Goal: Transaction & Acquisition: Purchase product/service

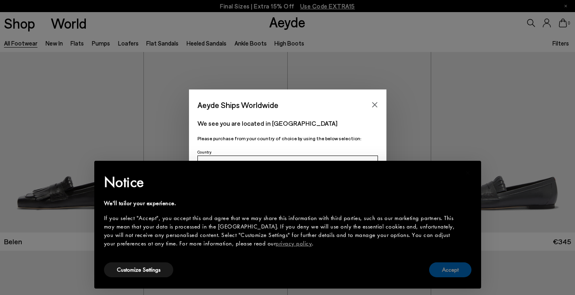
click at [454, 272] on button "Accept" at bounding box center [450, 270] width 42 height 15
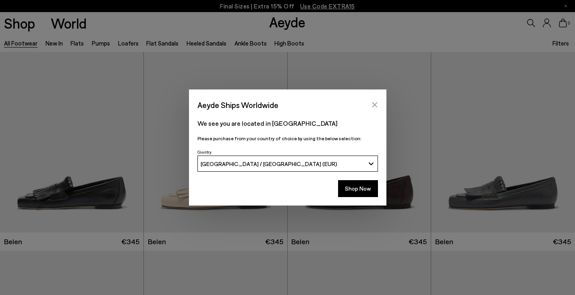
click at [376, 110] on button "Close" at bounding box center [375, 105] width 12 height 12
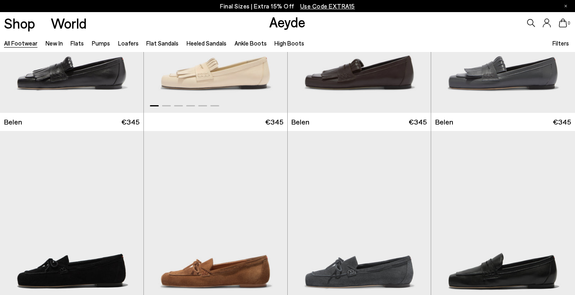
scroll to position [83, 0]
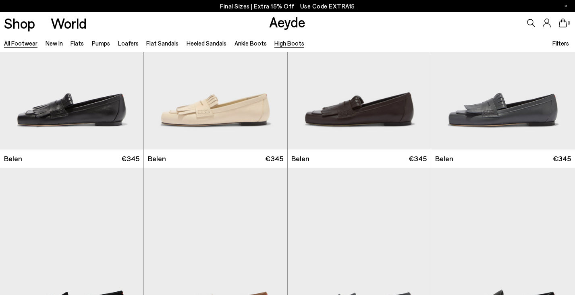
click at [286, 42] on link "High Boots" at bounding box center [290, 43] width 30 height 7
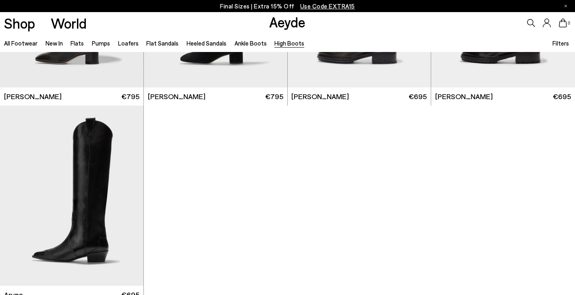
scroll to position [231, 0]
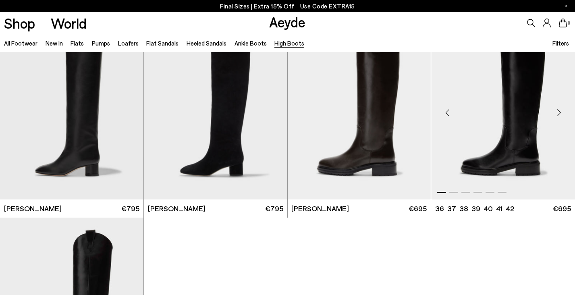
click at [496, 136] on img "1 / 6" at bounding box center [503, 109] width 144 height 180
click at [561, 111] on div "Next slide" at bounding box center [559, 112] width 24 height 24
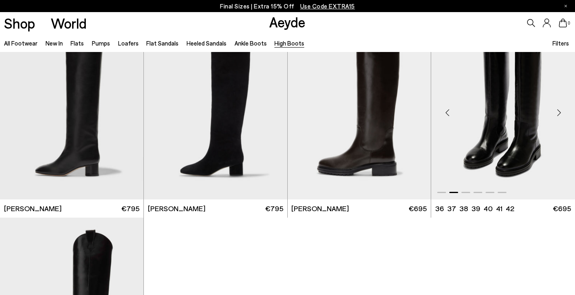
click at [561, 111] on div "Next slide" at bounding box center [559, 112] width 24 height 24
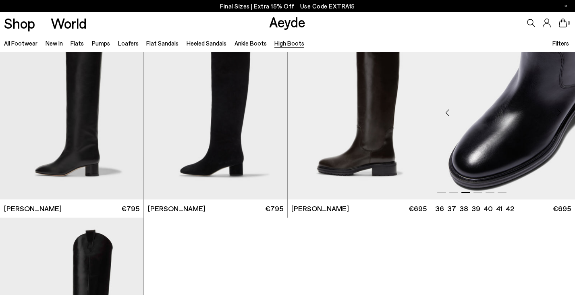
click at [561, 111] on div "Next slide" at bounding box center [559, 112] width 24 height 24
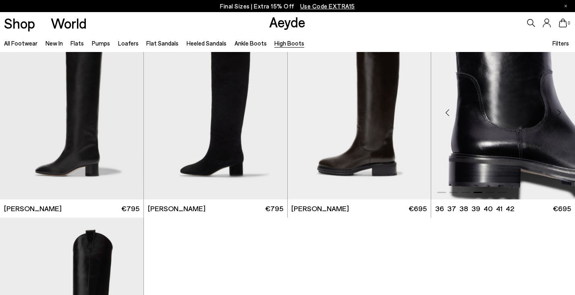
click at [561, 111] on div "Next slide" at bounding box center [559, 112] width 24 height 24
